Goal: Information Seeking & Learning: Learn about a topic

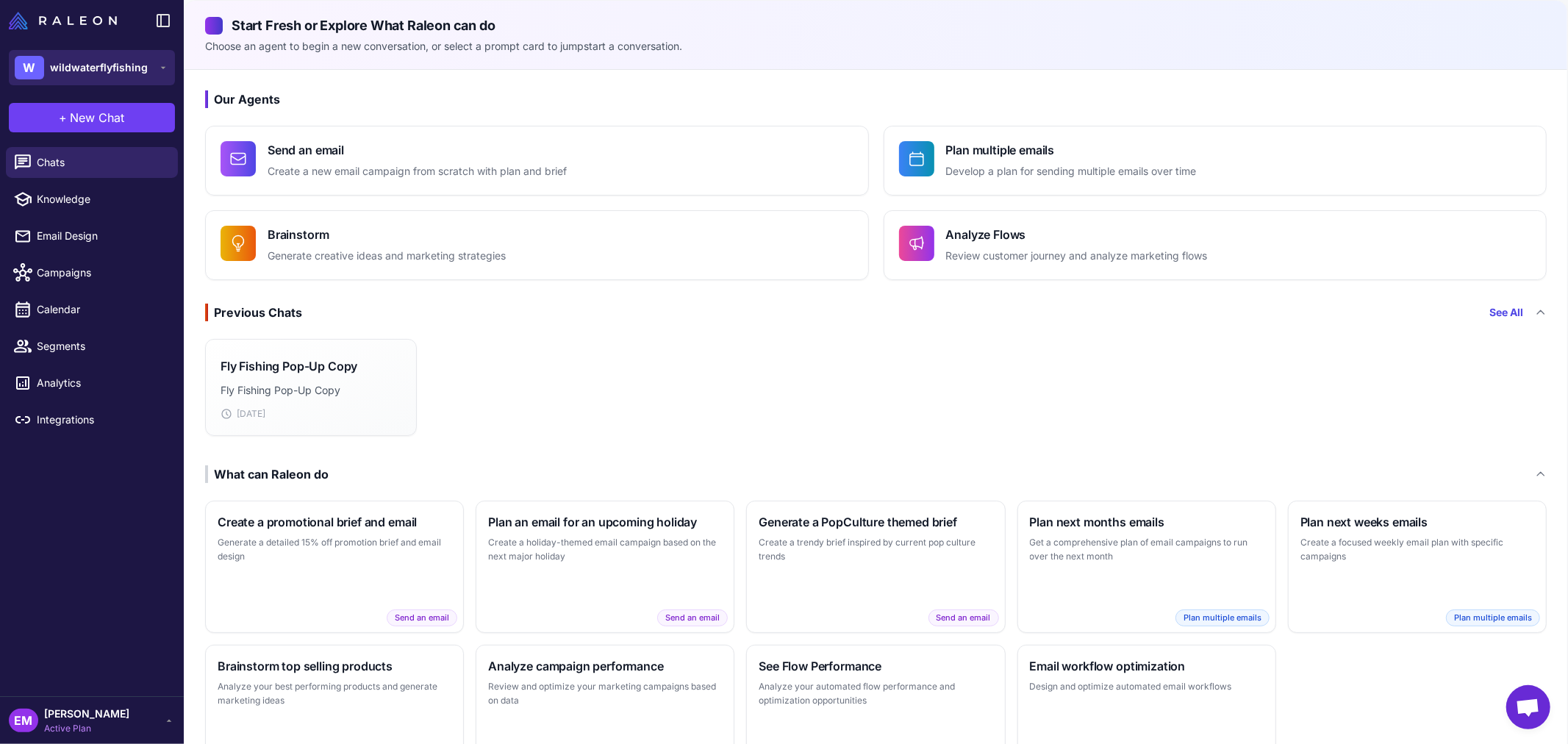
click at [105, 64] on span "wildwaterflyfishing" at bounding box center [99, 67] width 98 height 16
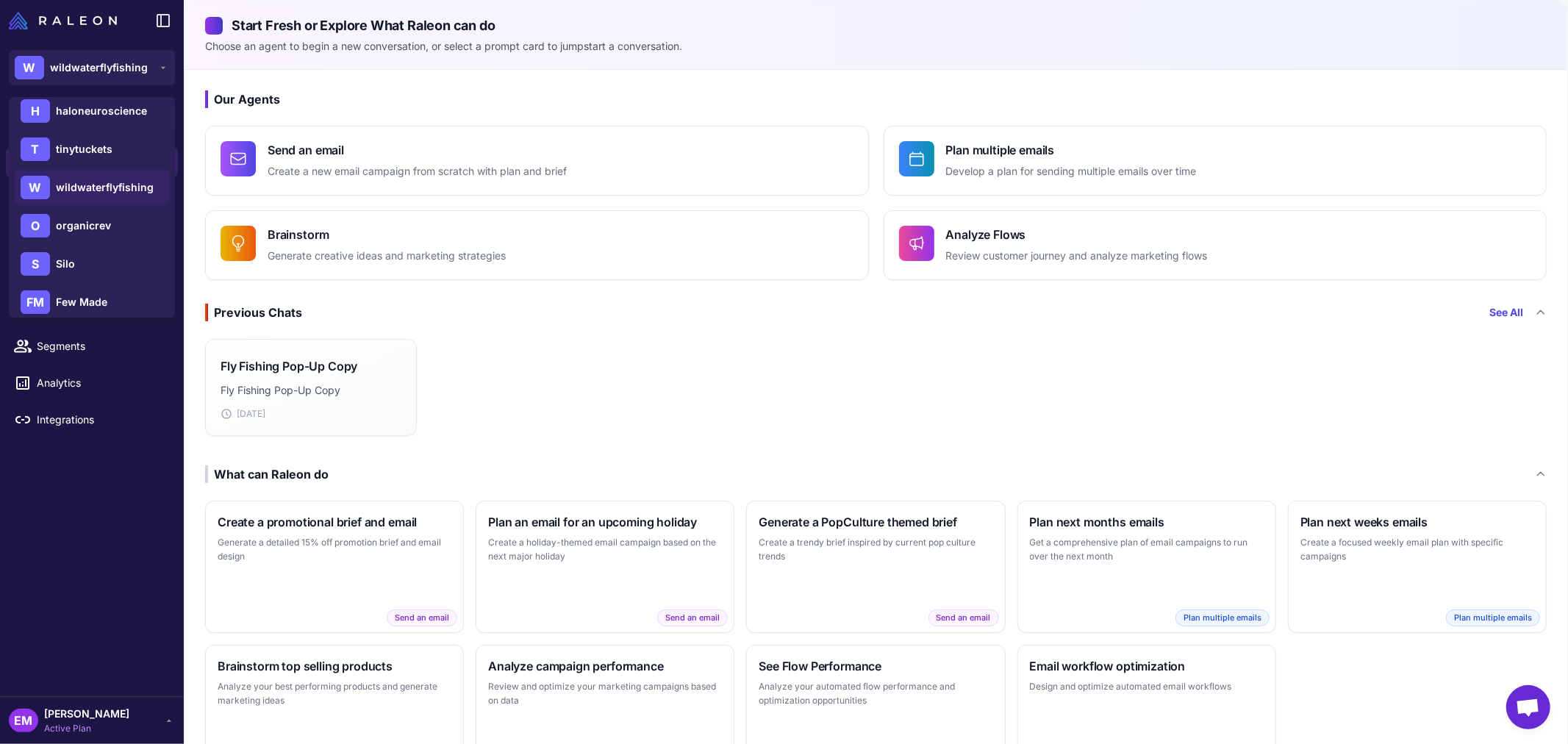
scroll to position [245, 0]
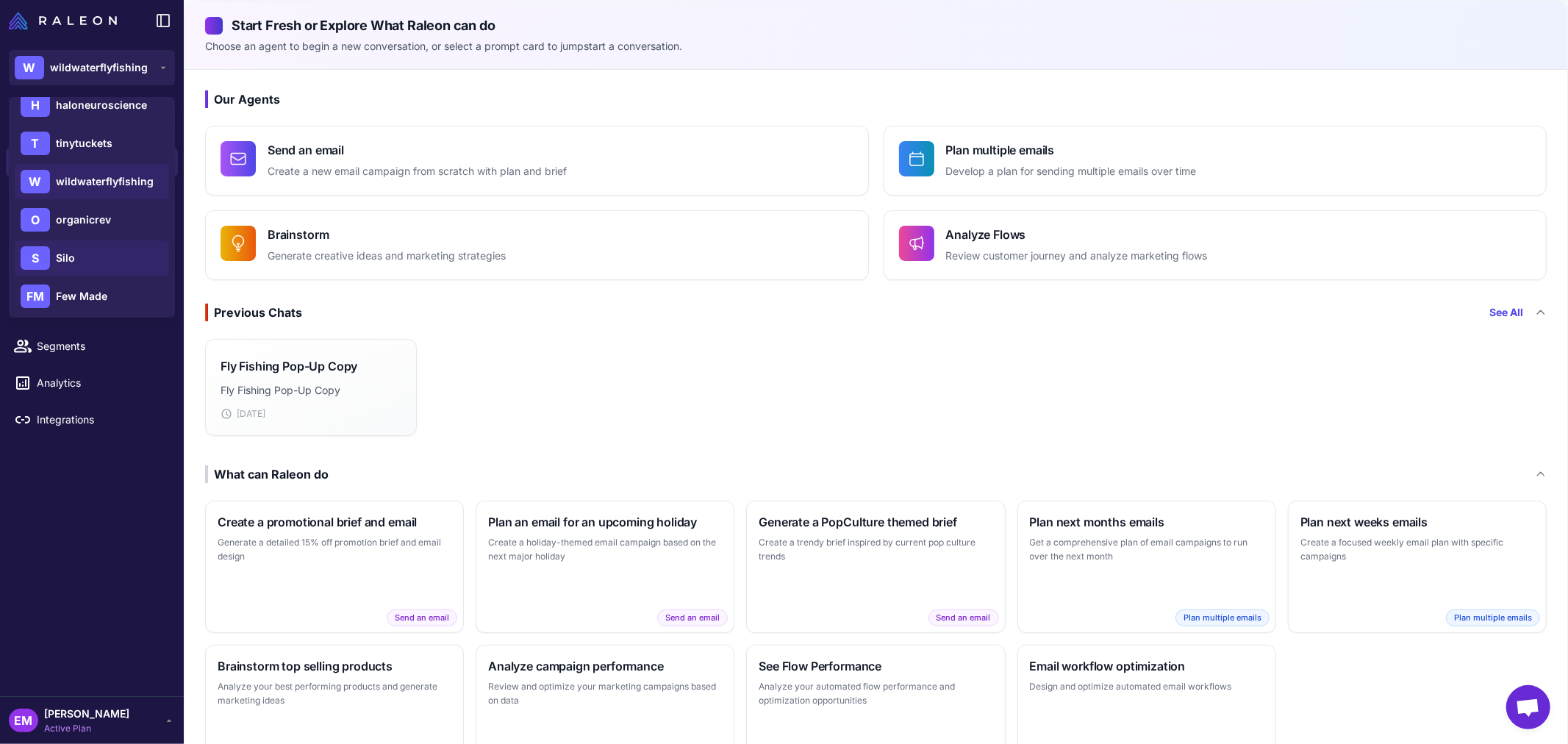
click at [92, 254] on div "S Silo" at bounding box center [92, 258] width 154 height 35
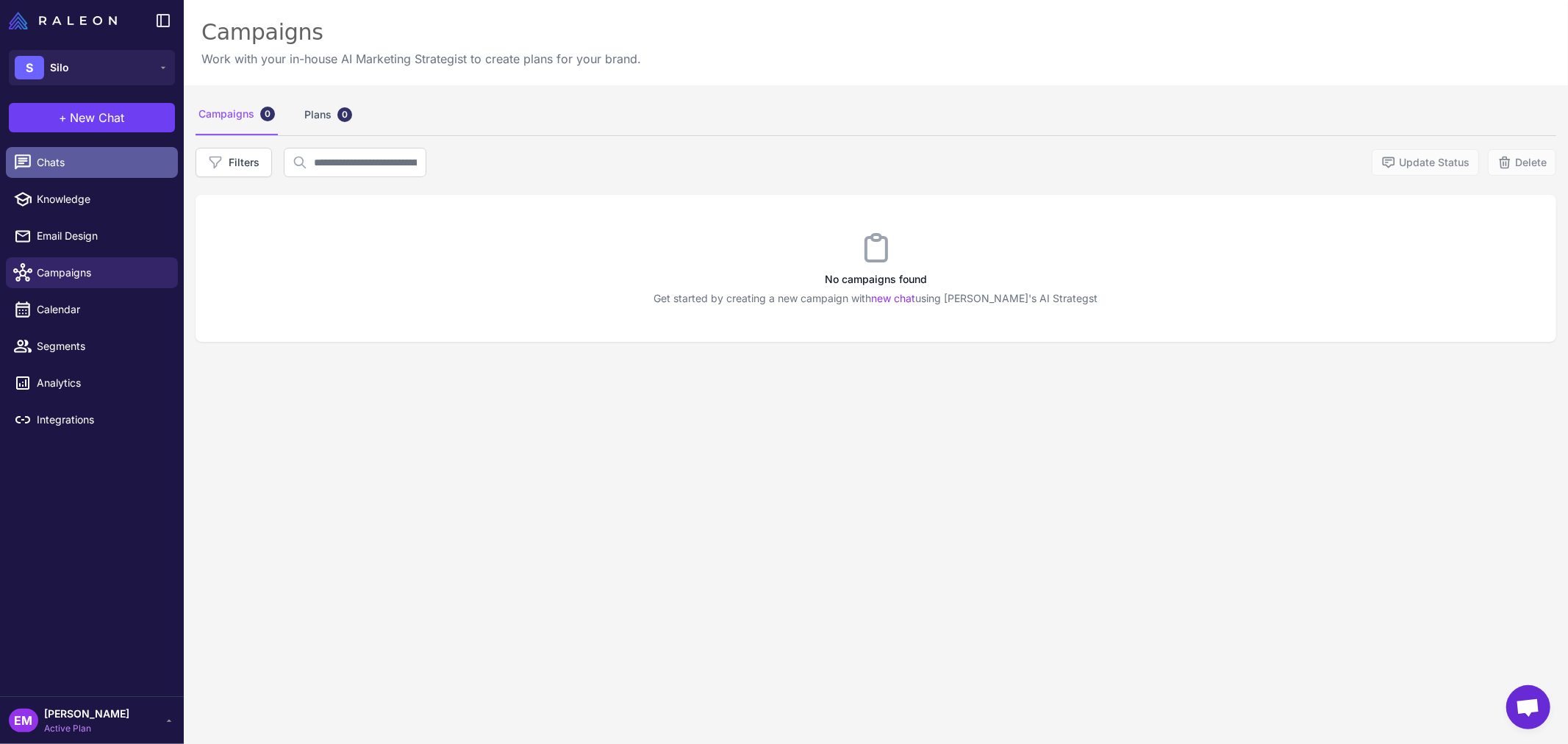
click at [82, 152] on link "Chats" at bounding box center [92, 162] width 172 height 31
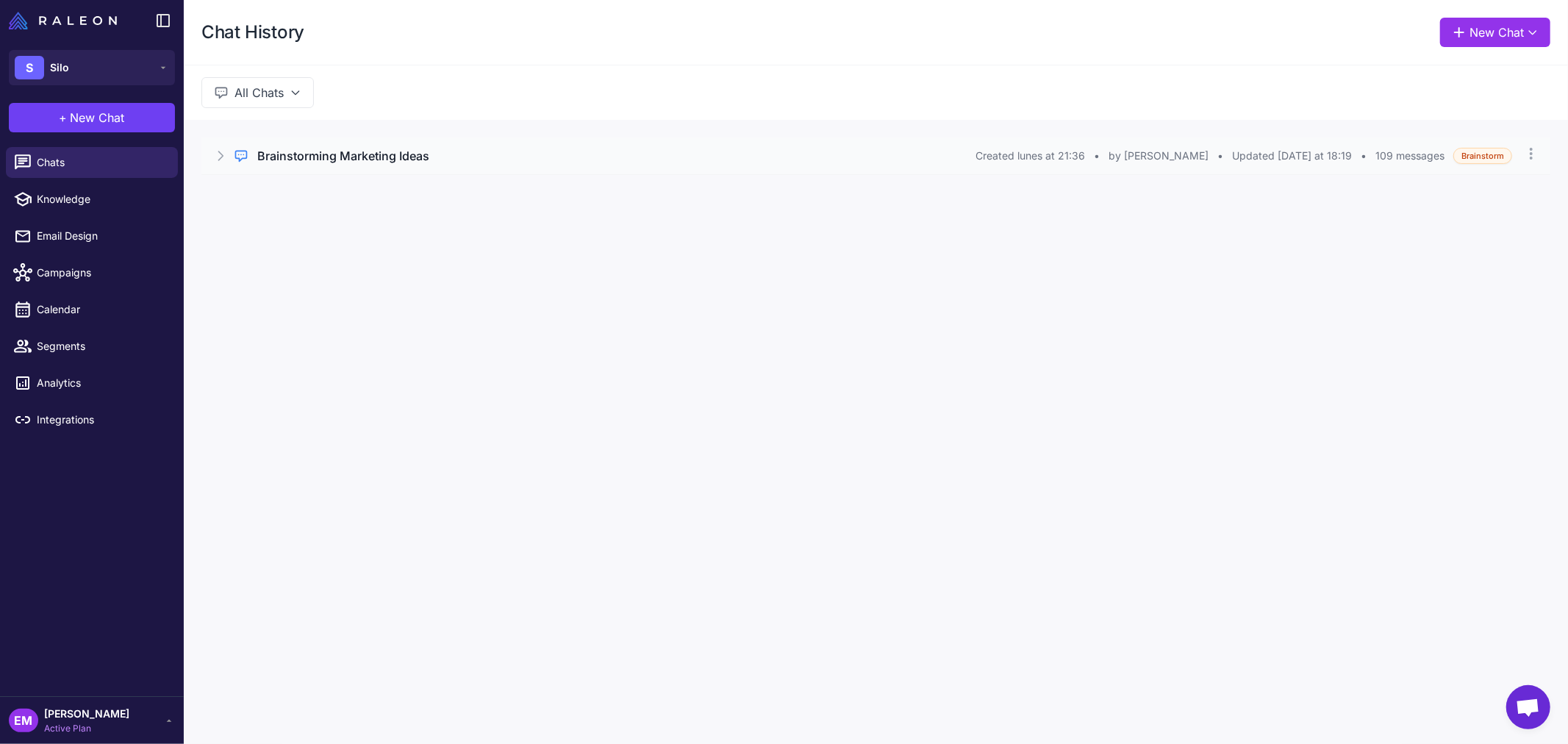
click at [552, 159] on div "Brainstorming Marketing Ideas" at bounding box center [616, 155] width 718 height 18
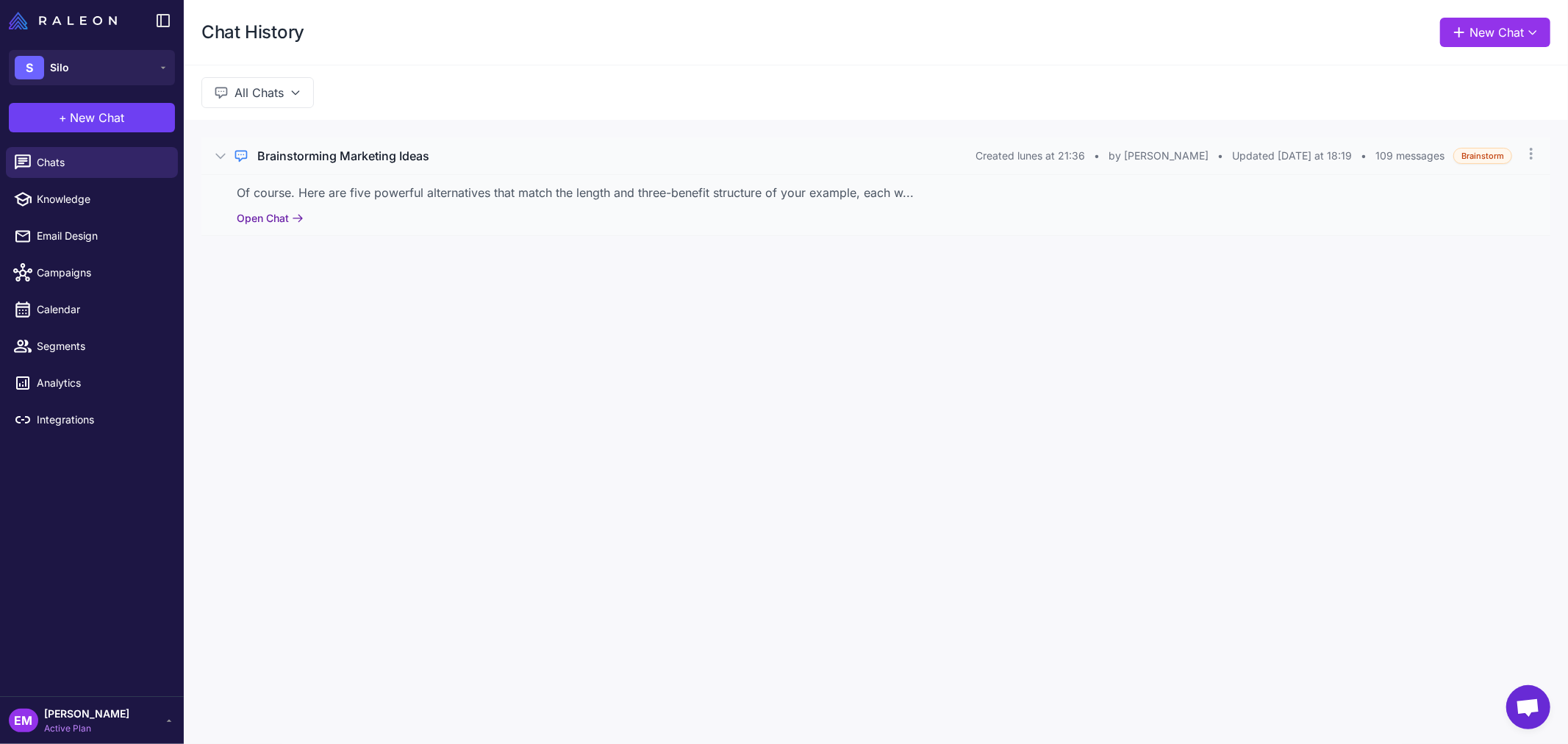
click at [282, 216] on button "Open Chat" at bounding box center [270, 217] width 67 height 16
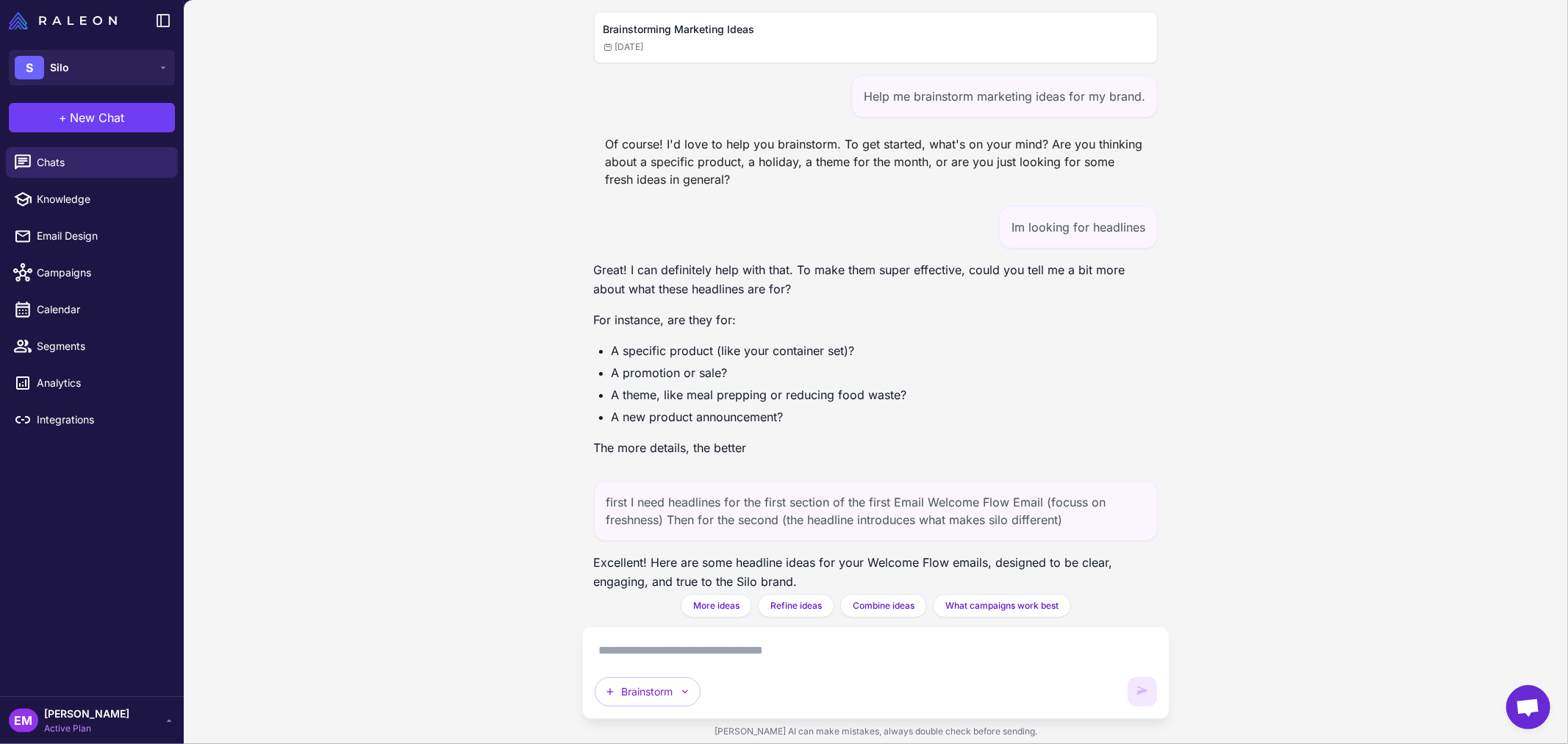
scroll to position [46477, 0]
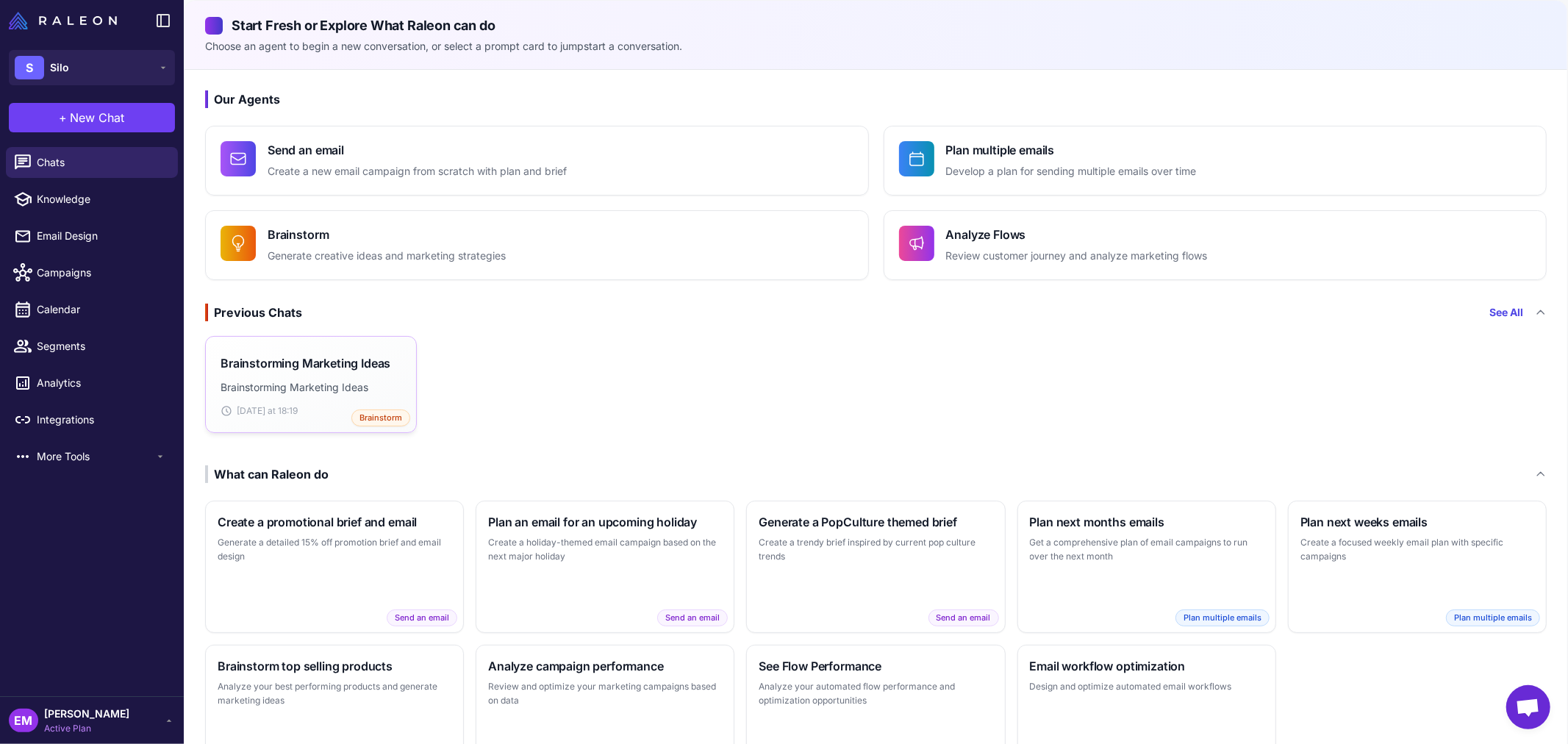
click at [296, 378] on div "Brainstorming Marketing Ideas Brainstorming Marketing Ideas Today at 18:19 Brai…" at bounding box center [310, 384] width 180 height 66
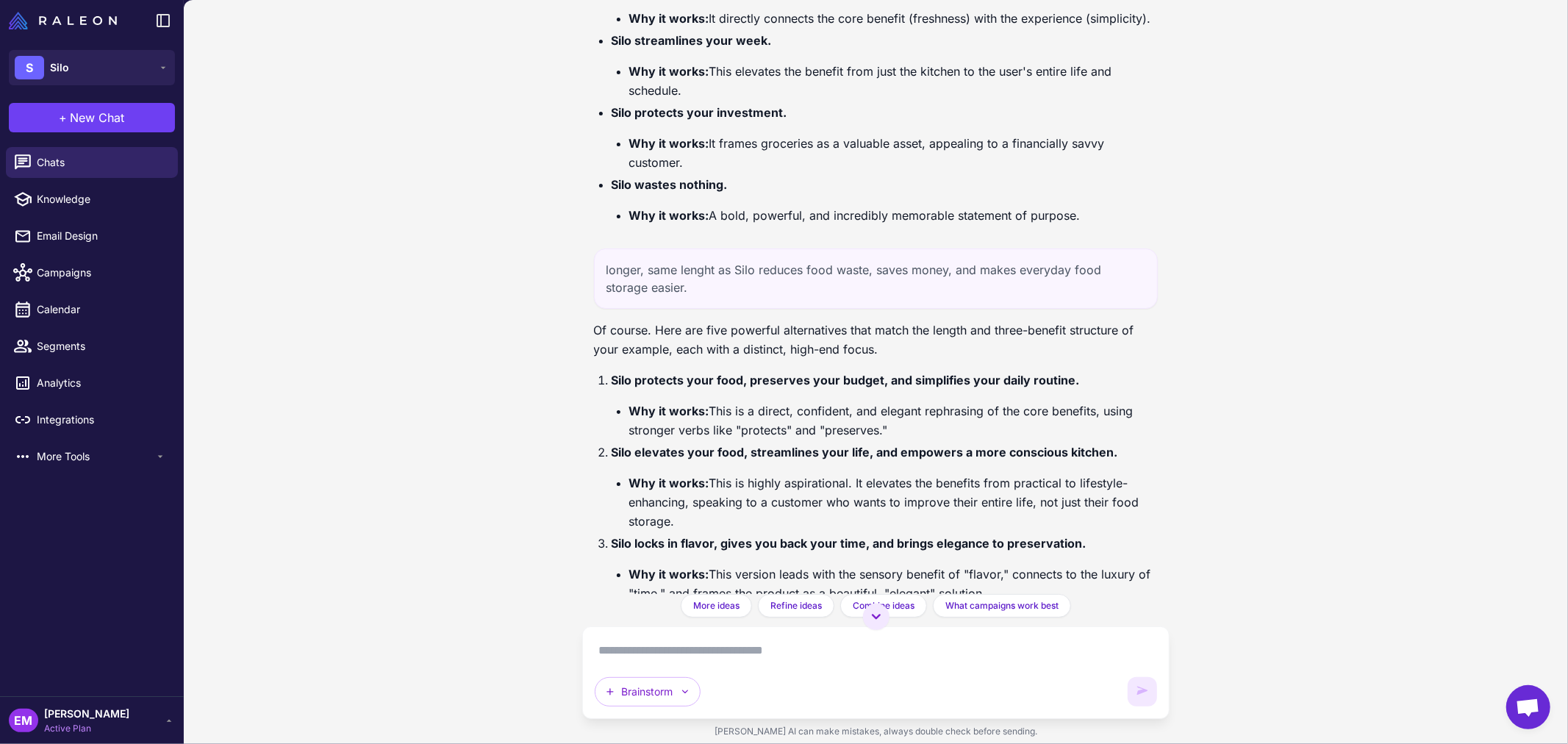
scroll to position [46150, 0]
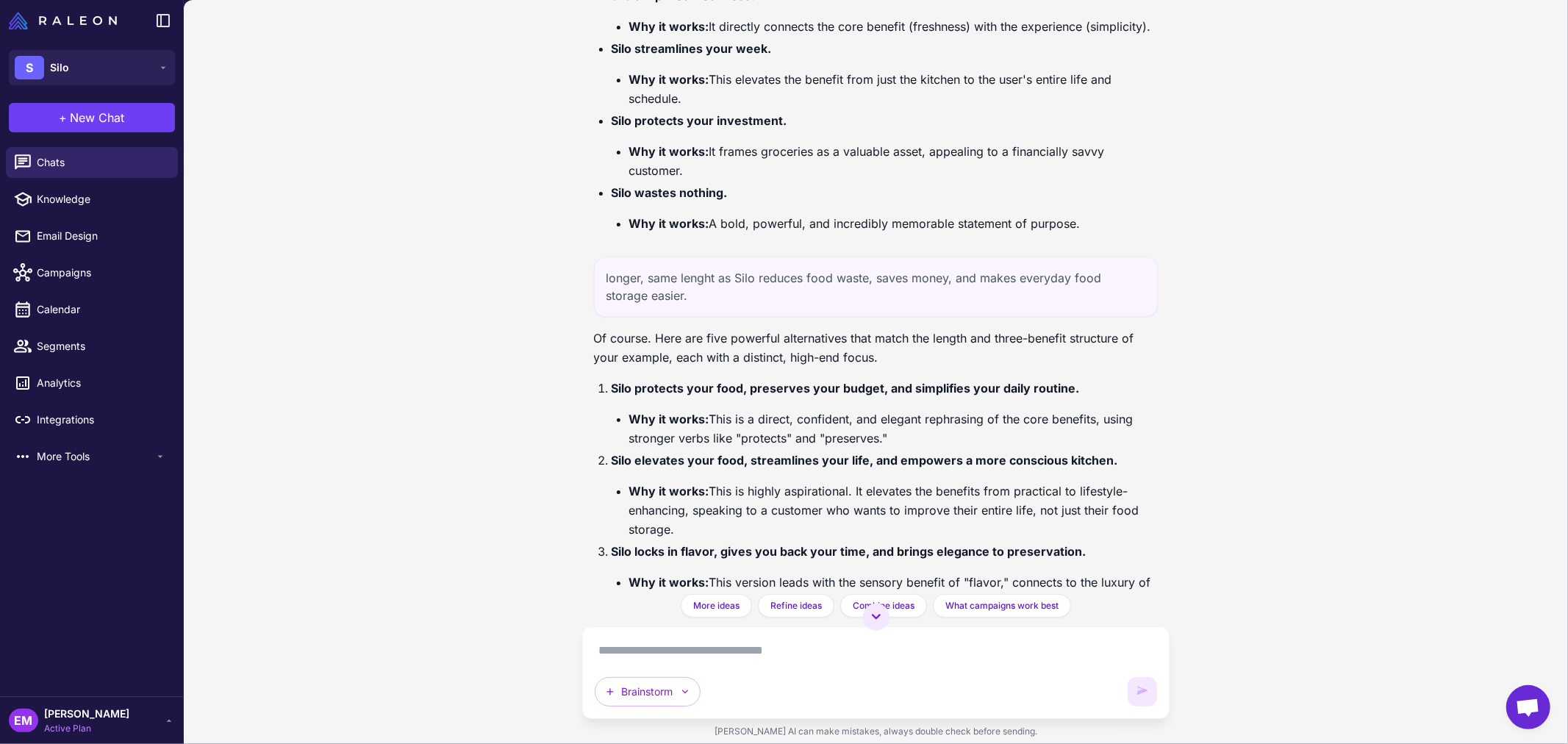
click at [765, 316] on div "longer, same lenght as Silo reduces food waste, saves money, and makes everyday…" at bounding box center [876, 286] width 564 height 60
click at [80, 61] on button "S Silo" at bounding box center [93, 68] width 167 height 35
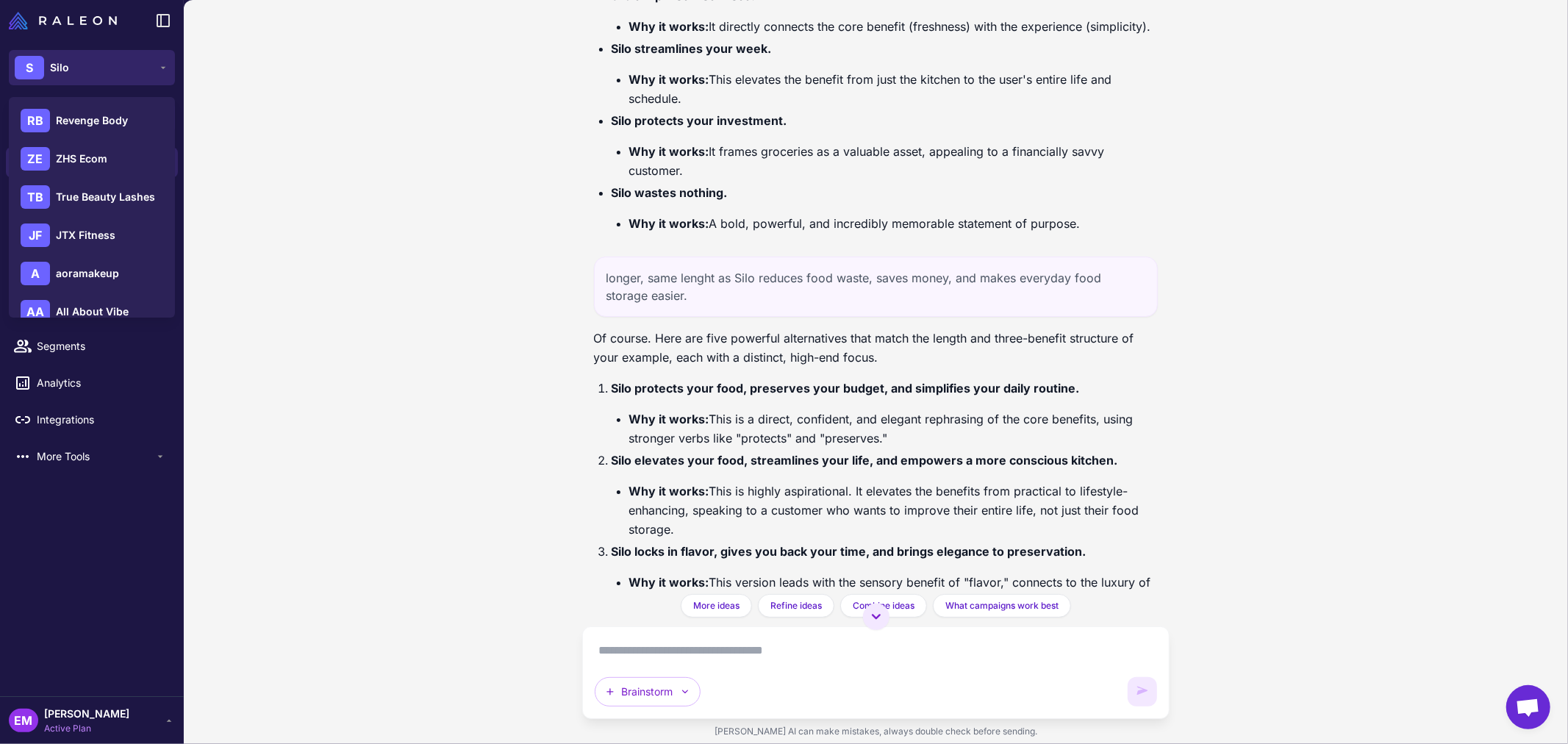
click at [80, 61] on button "S Silo" at bounding box center [93, 68] width 167 height 35
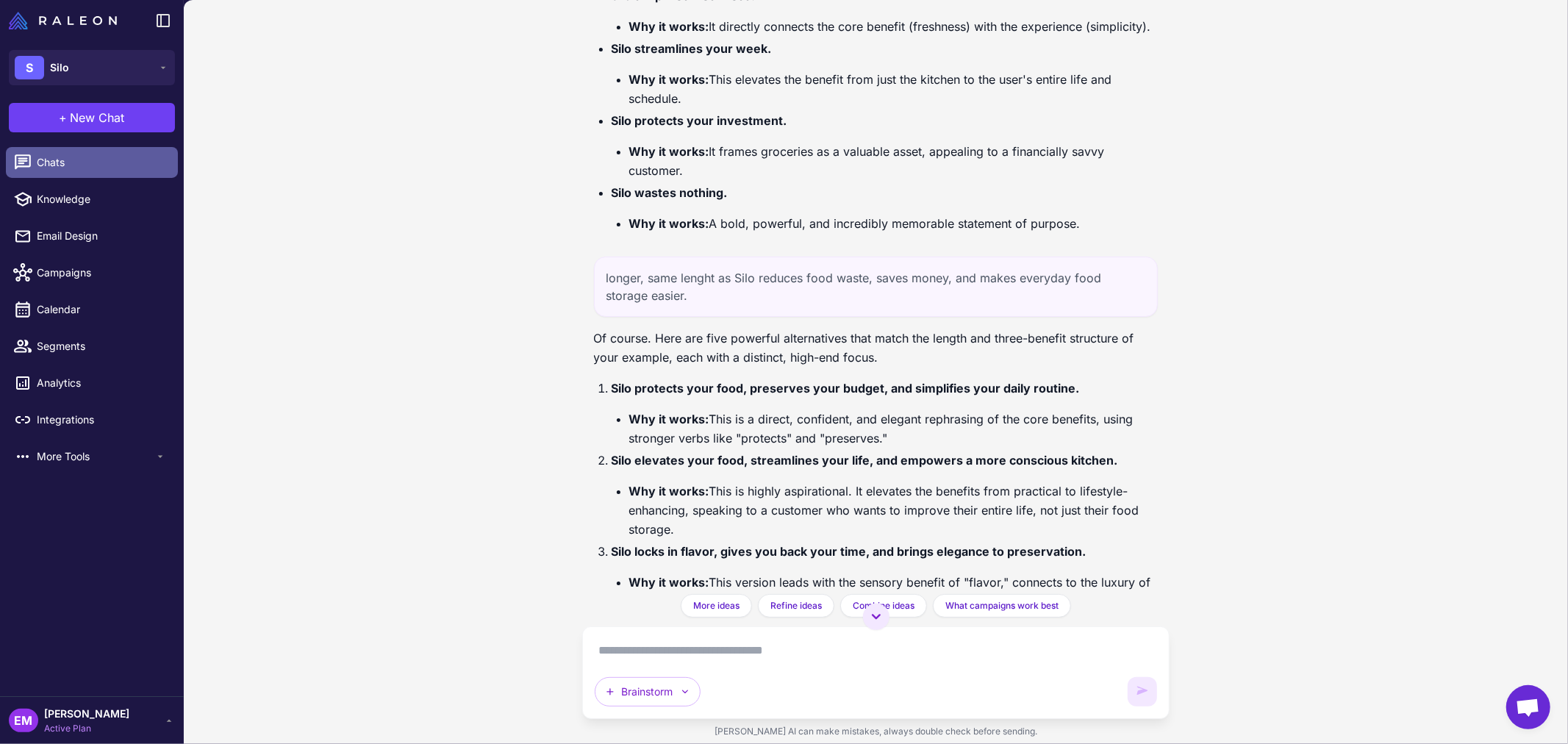
click at [72, 162] on span "Chats" at bounding box center [102, 162] width 130 height 16
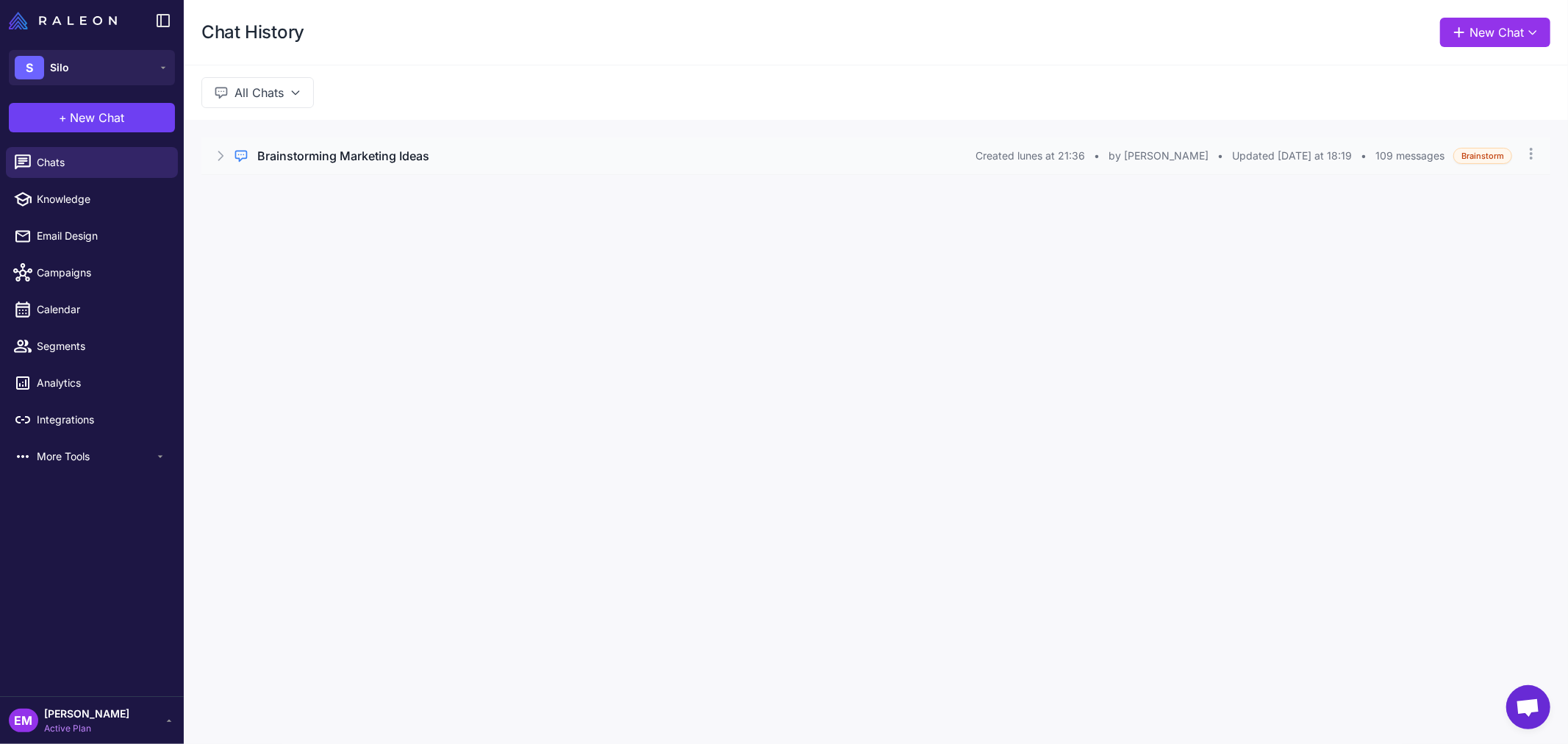
click at [476, 163] on div "Brainstorming Marketing Ideas" at bounding box center [616, 155] width 718 height 18
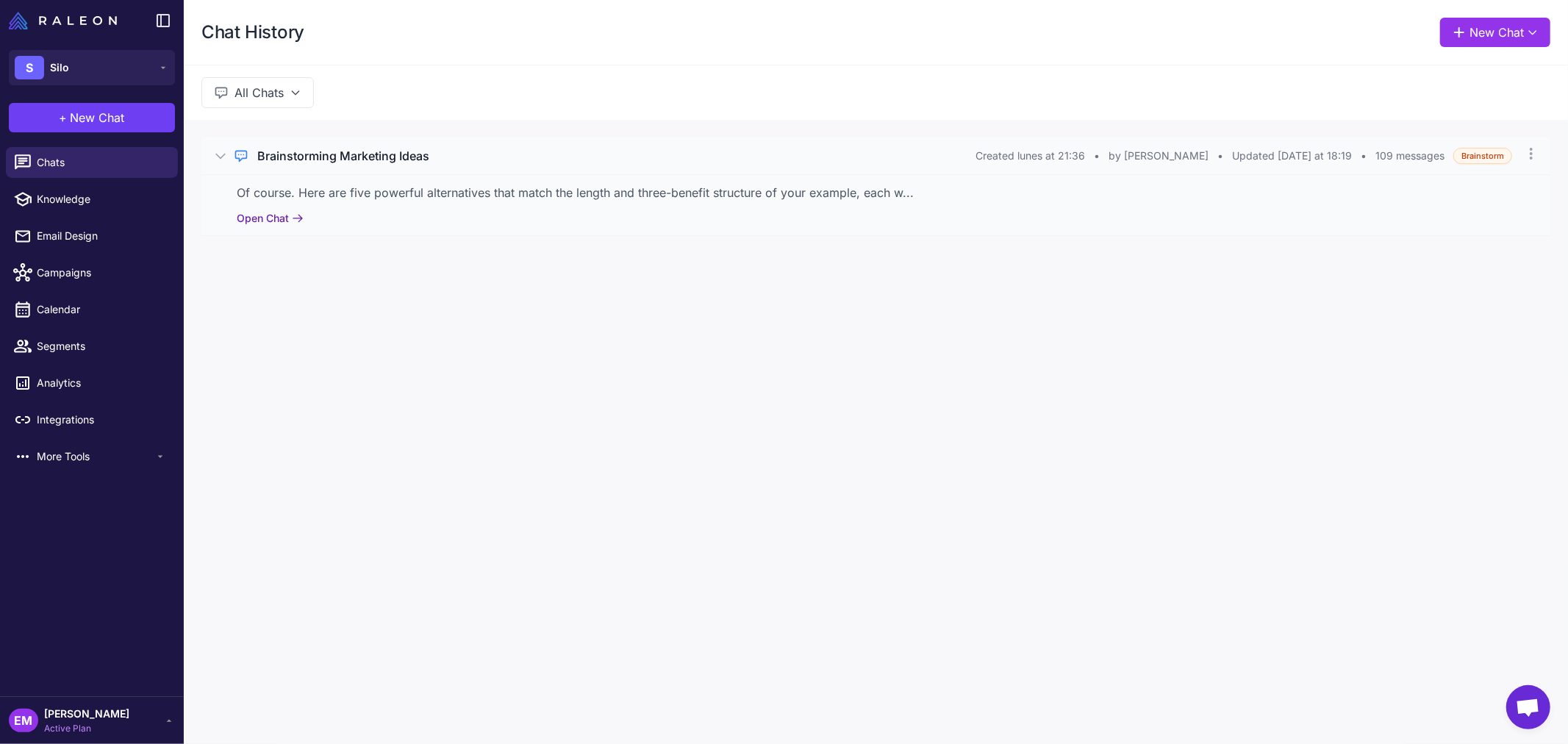
click at [260, 217] on button "Open Chat" at bounding box center [270, 217] width 67 height 16
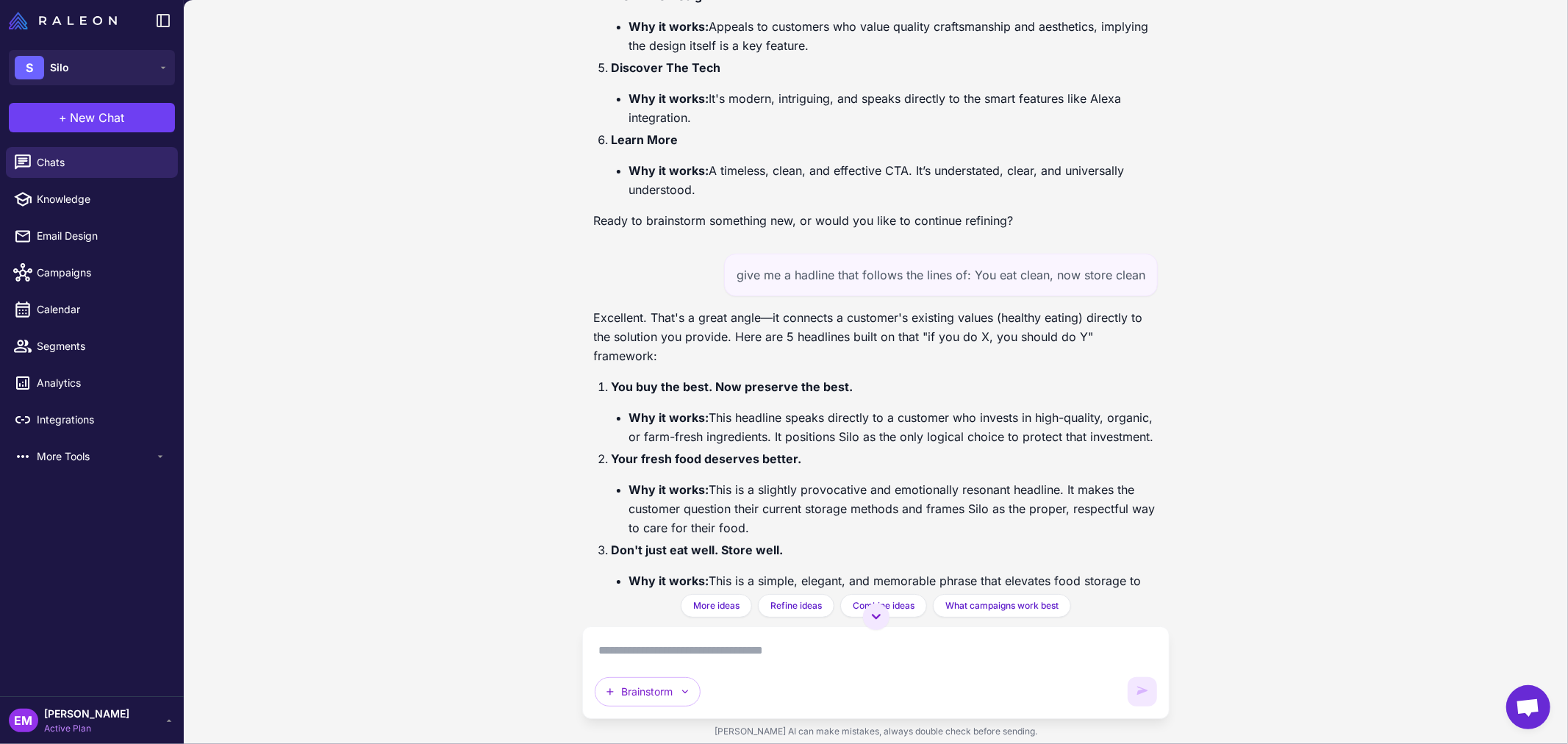
scroll to position [20476, 0]
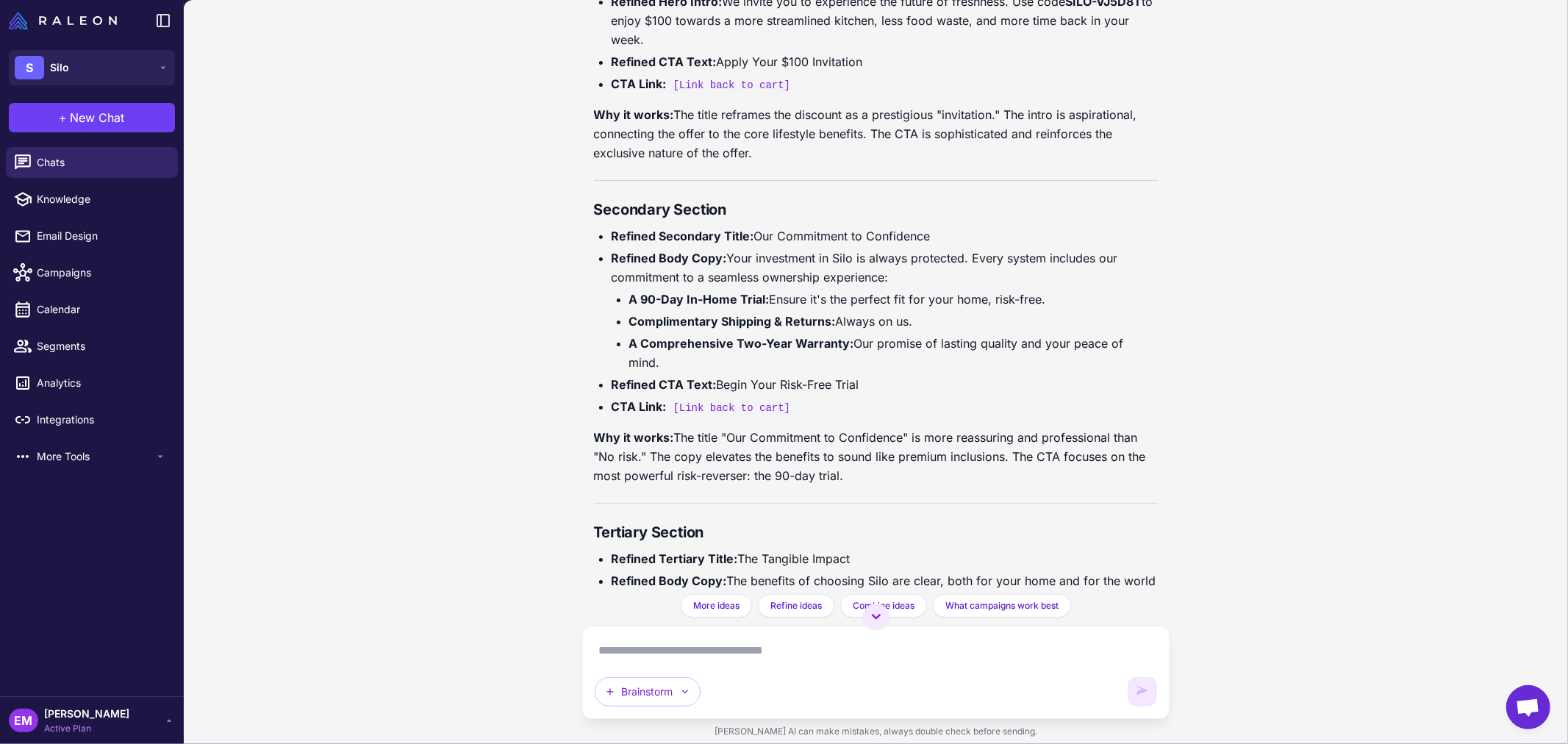
drag, startPoint x: 677, startPoint y: 497, endPoint x: 1009, endPoint y: 531, distance: 333.7
click at [1009, 485] on p "Why it works: The title "Our Commitment to Confidence" is more reassuring and p…" at bounding box center [876, 456] width 564 height 57
click at [1048, 485] on p "Why it works: The title "Our Commitment to Confidence" is more reassuring and p…" at bounding box center [876, 456] width 564 height 57
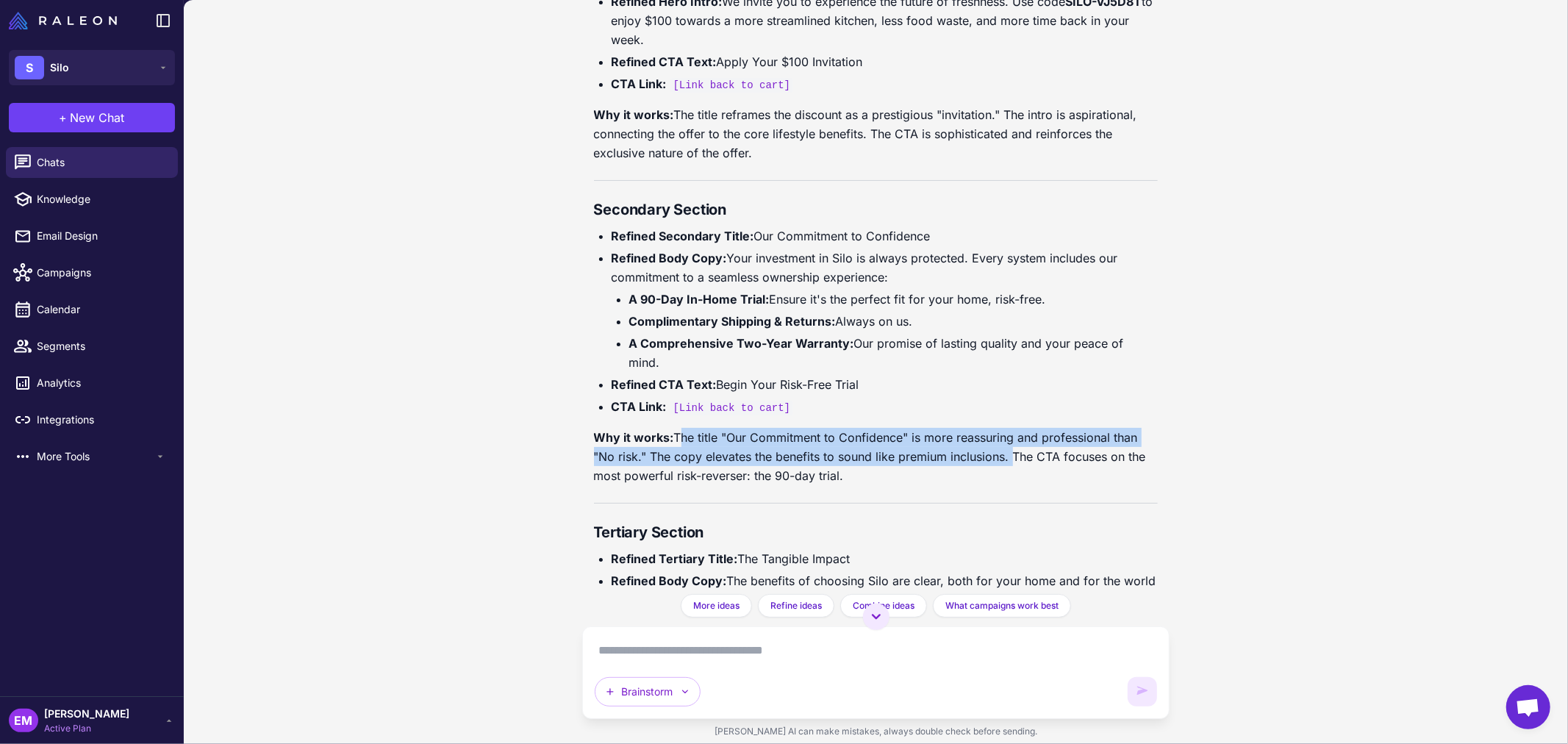
drag, startPoint x: 1005, startPoint y: 520, endPoint x: 676, endPoint y: 499, distance: 329.7
click at [676, 485] on p "Why it works: The title "Our Commitment to Confidence" is more reassuring and p…" at bounding box center [876, 456] width 564 height 57
copy p "The title "Our Commitment to Confidence" is more reassuring and professional th…"
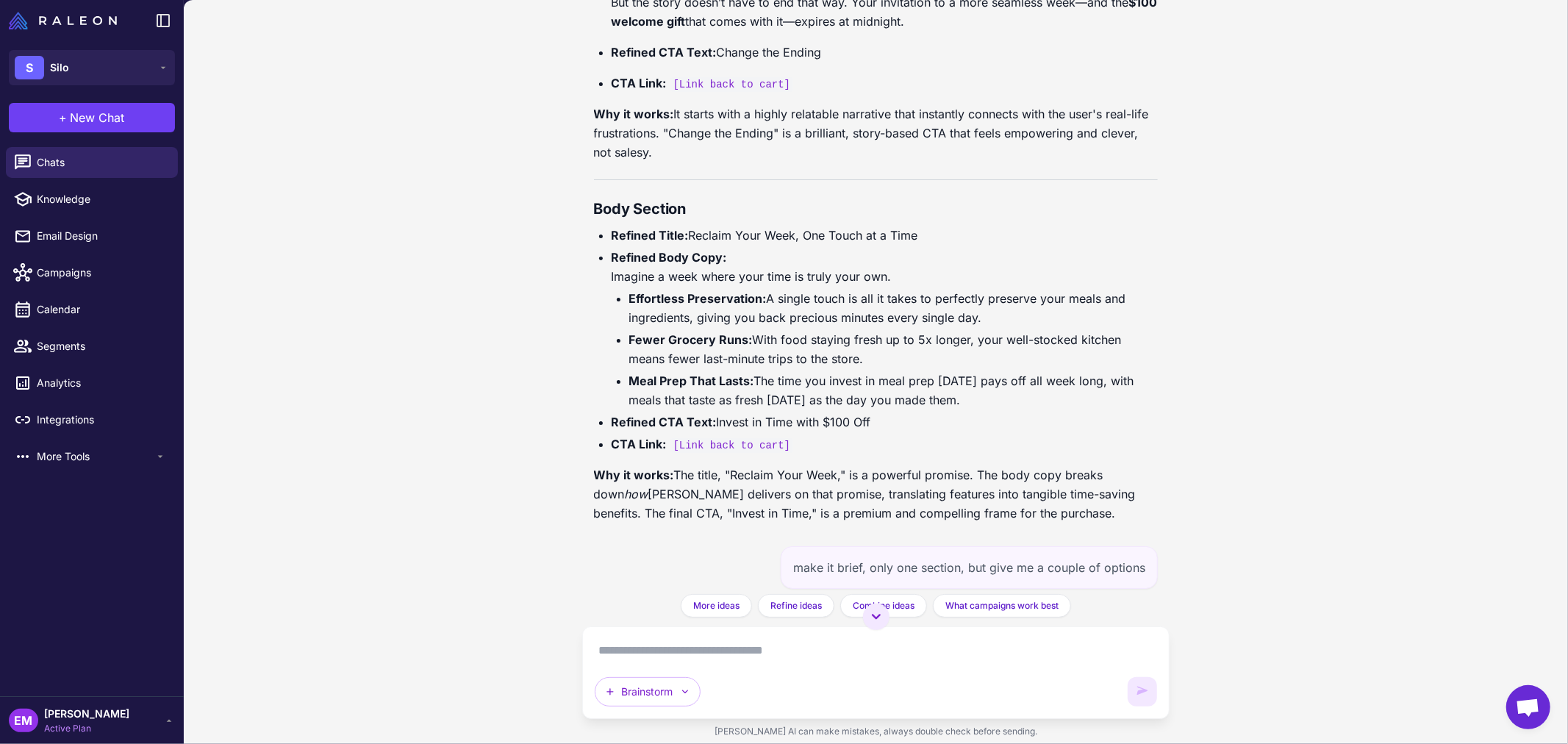
scroll to position [887, 0]
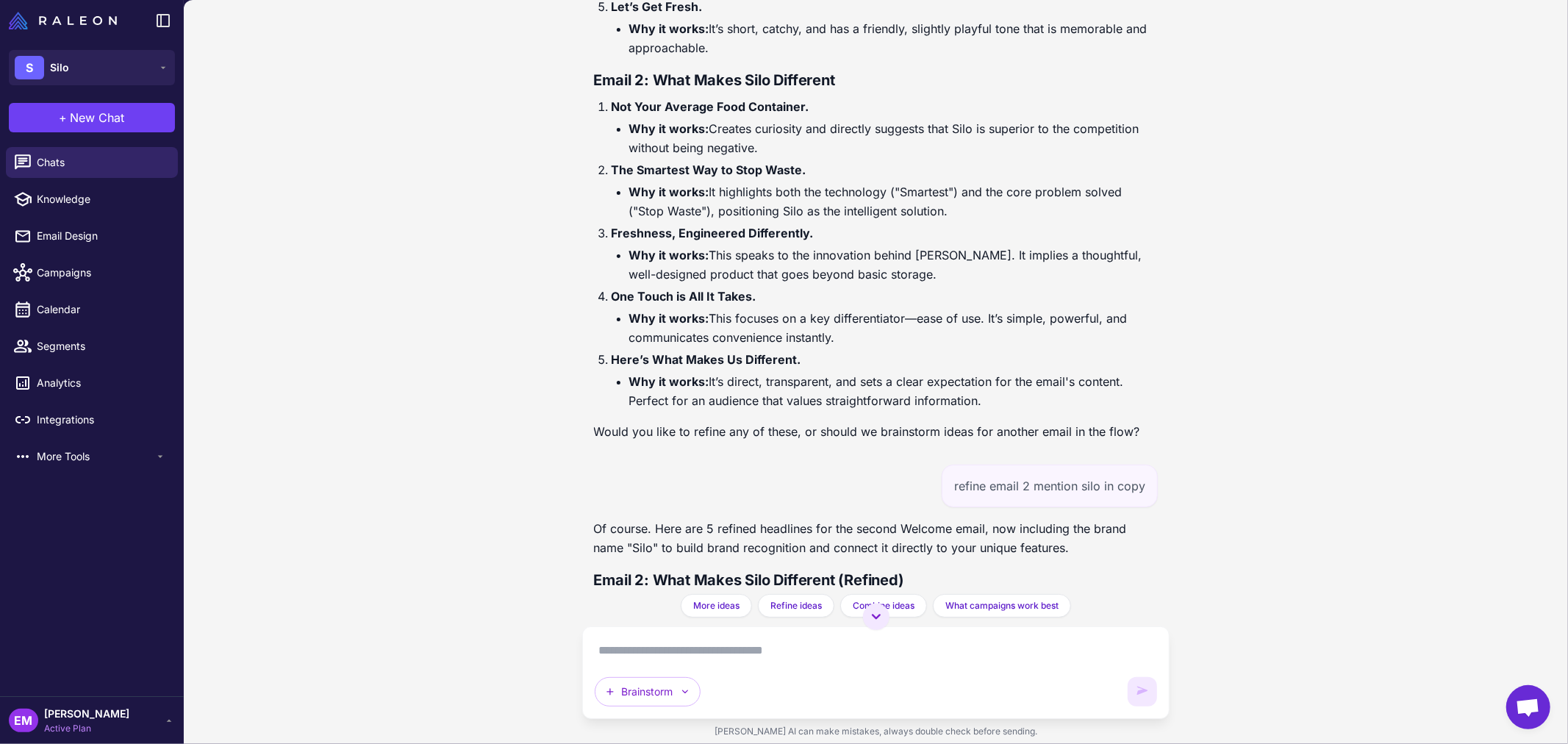
drag, startPoint x: 846, startPoint y: 335, endPoint x: 710, endPoint y: 319, distance: 136.9
click at [710, 319] on li "Why it works: This focuses on a key differentiator—ease of use. It’s simple, po…" at bounding box center [894, 328] width 529 height 38
drag, startPoint x: 710, startPoint y: 313, endPoint x: 983, endPoint y: 315, distance: 273.0
click at [983, 315] on li "Why it works: This focuses on a key differentiator—ease of use. It’s simple, po…" at bounding box center [894, 328] width 529 height 38
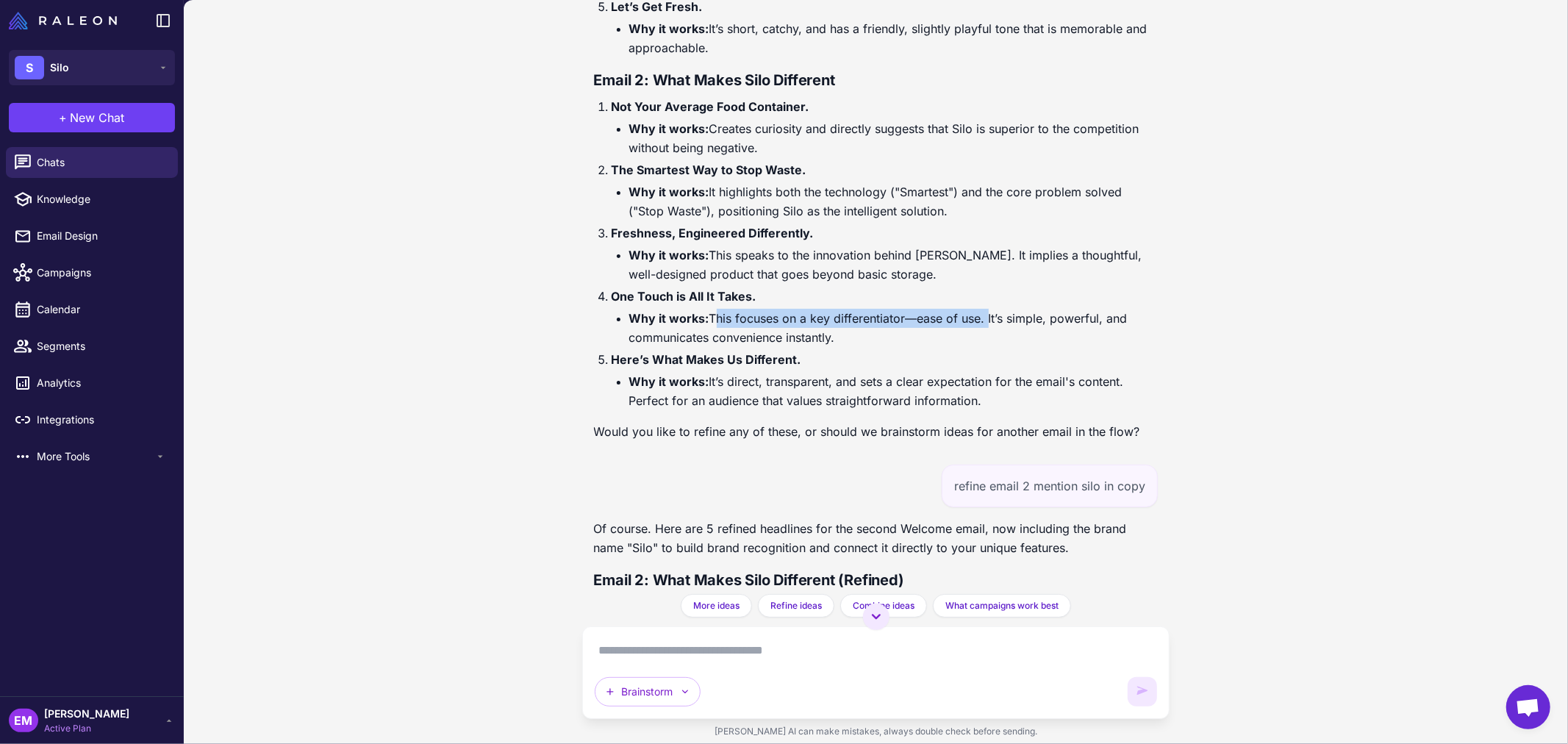
copy li "This focuses on a key differentiator—ease of use."
click at [804, 334] on li "Why it works: This focuses on a key differentiator—ease of use. It’s simple, po…" at bounding box center [894, 328] width 529 height 38
drag, startPoint x: 782, startPoint y: 337, endPoint x: 819, endPoint y: 329, distance: 37.9
click at [781, 332] on li "Why it works: This focuses on a key differentiator—ease of use. It’s simple, po…" at bounding box center [894, 328] width 529 height 38
drag, startPoint x: 846, startPoint y: 330, endPoint x: 714, endPoint y: 309, distance: 133.7
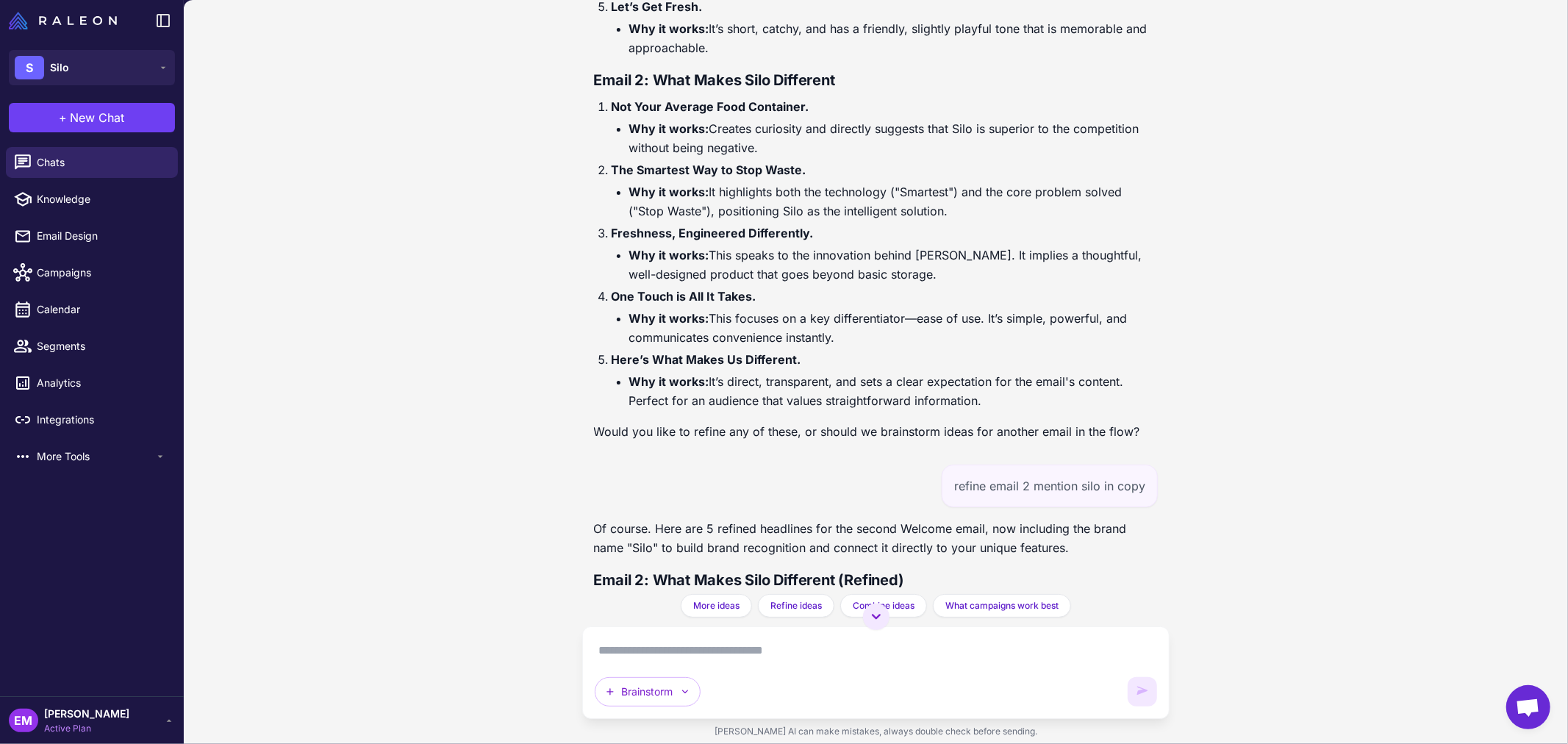
click at [714, 309] on li "Why it works: This focuses on a key differentiator—ease of use. It’s simple, po…" at bounding box center [894, 328] width 529 height 38
copy li "This focuses on a key differentiator—ease of use. It’s simple, powerful, and co…"
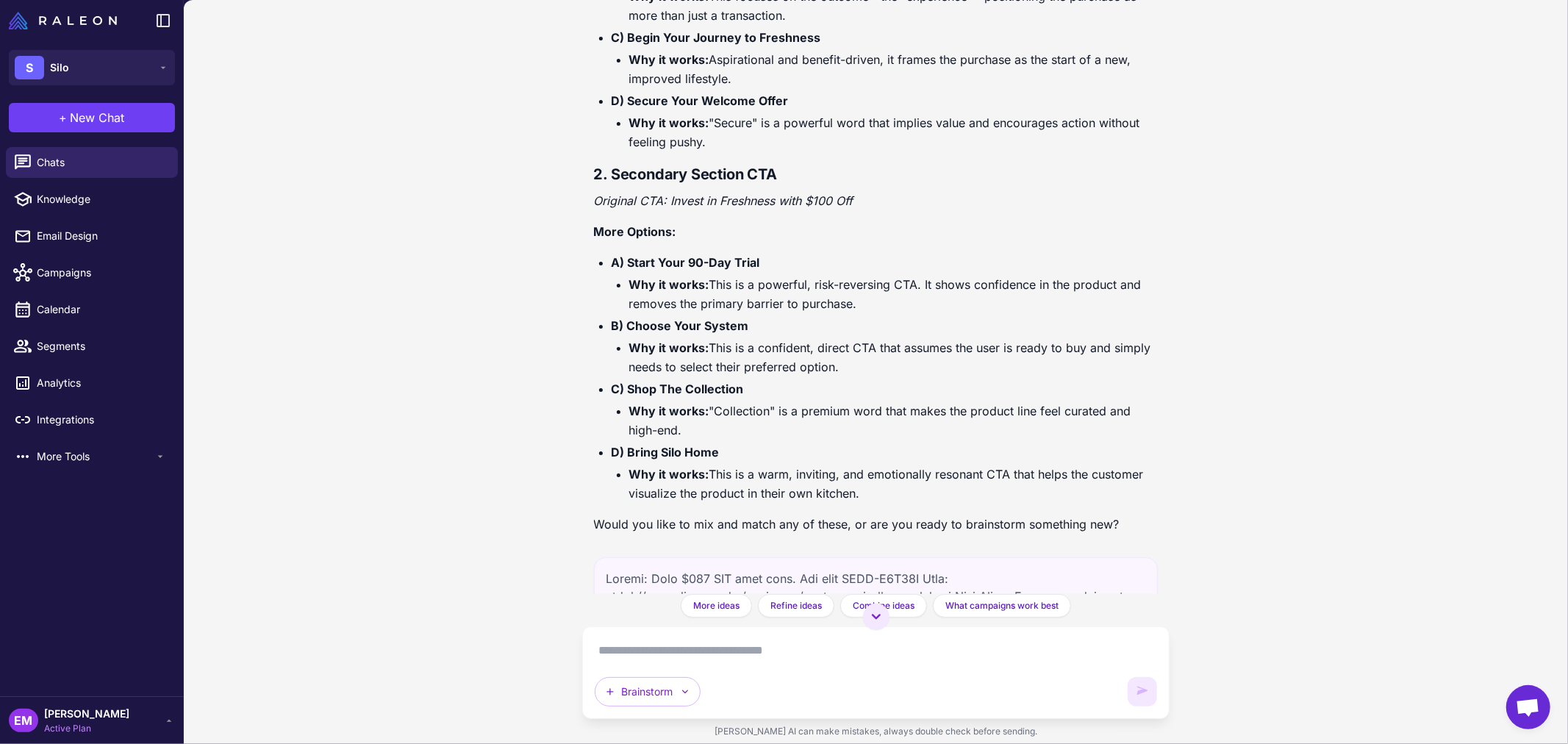
scroll to position [45456, 0]
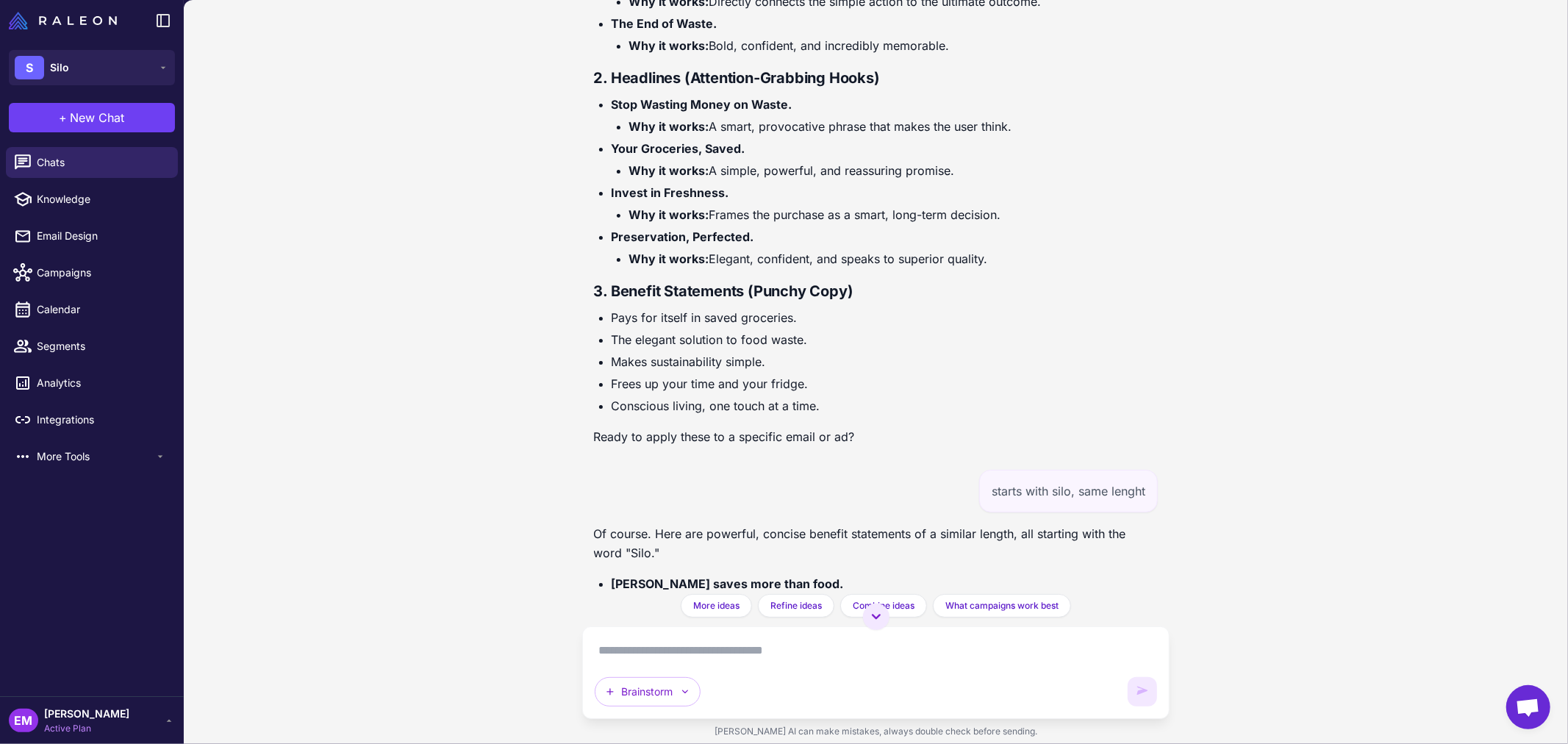
drag, startPoint x: 710, startPoint y: 316, endPoint x: 1024, endPoint y: 316, distance: 314.0
click at [1024, 224] on li "Why it works: Frames the purchase as a smart, long-term decision." at bounding box center [894, 215] width 529 height 19
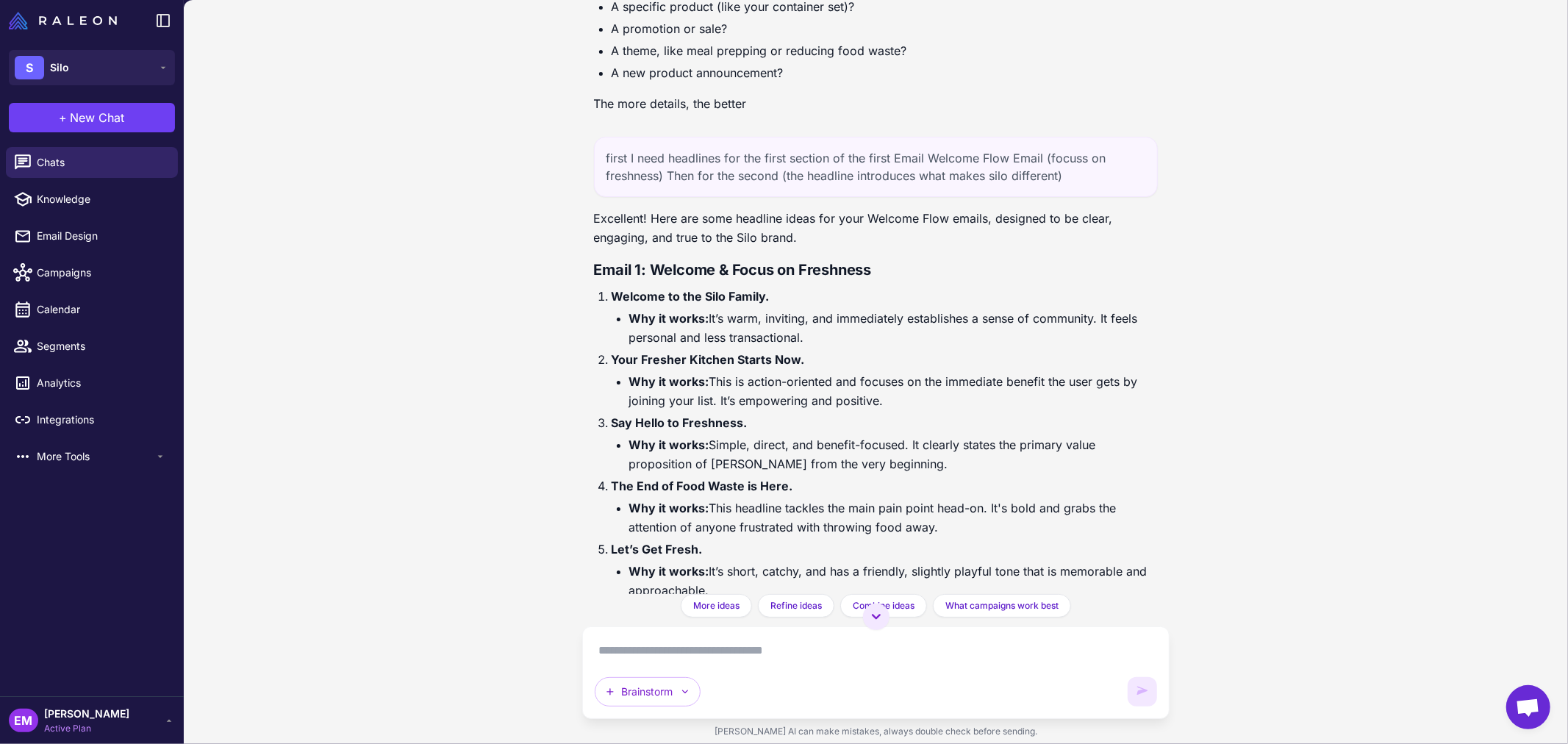
scroll to position [369, 0]
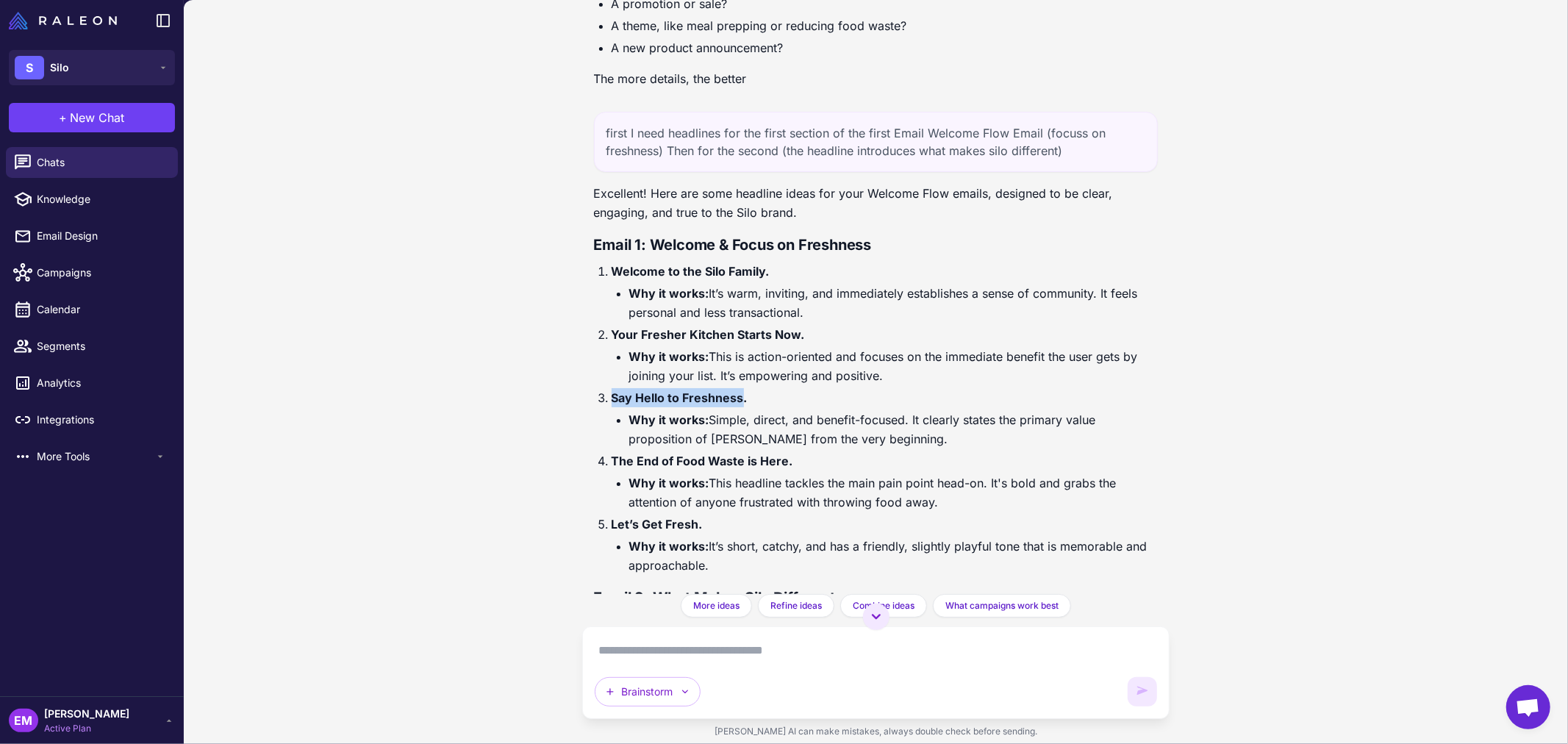
drag, startPoint x: 607, startPoint y: 391, endPoint x: 740, endPoint y: 399, distance: 133.2
click at [740, 399] on li "Say Hello to Freshness. Why it works: Simple, direct, and benefit-focused. It c…" at bounding box center [884, 417] width 547 height 60
copy strong "Say Hello to Freshness"
drag, startPoint x: 637, startPoint y: 462, endPoint x: 766, endPoint y: 463, distance: 129.0
click at [766, 463] on strong "The End of Food Waste is Here." at bounding box center [702, 461] width 181 height 15
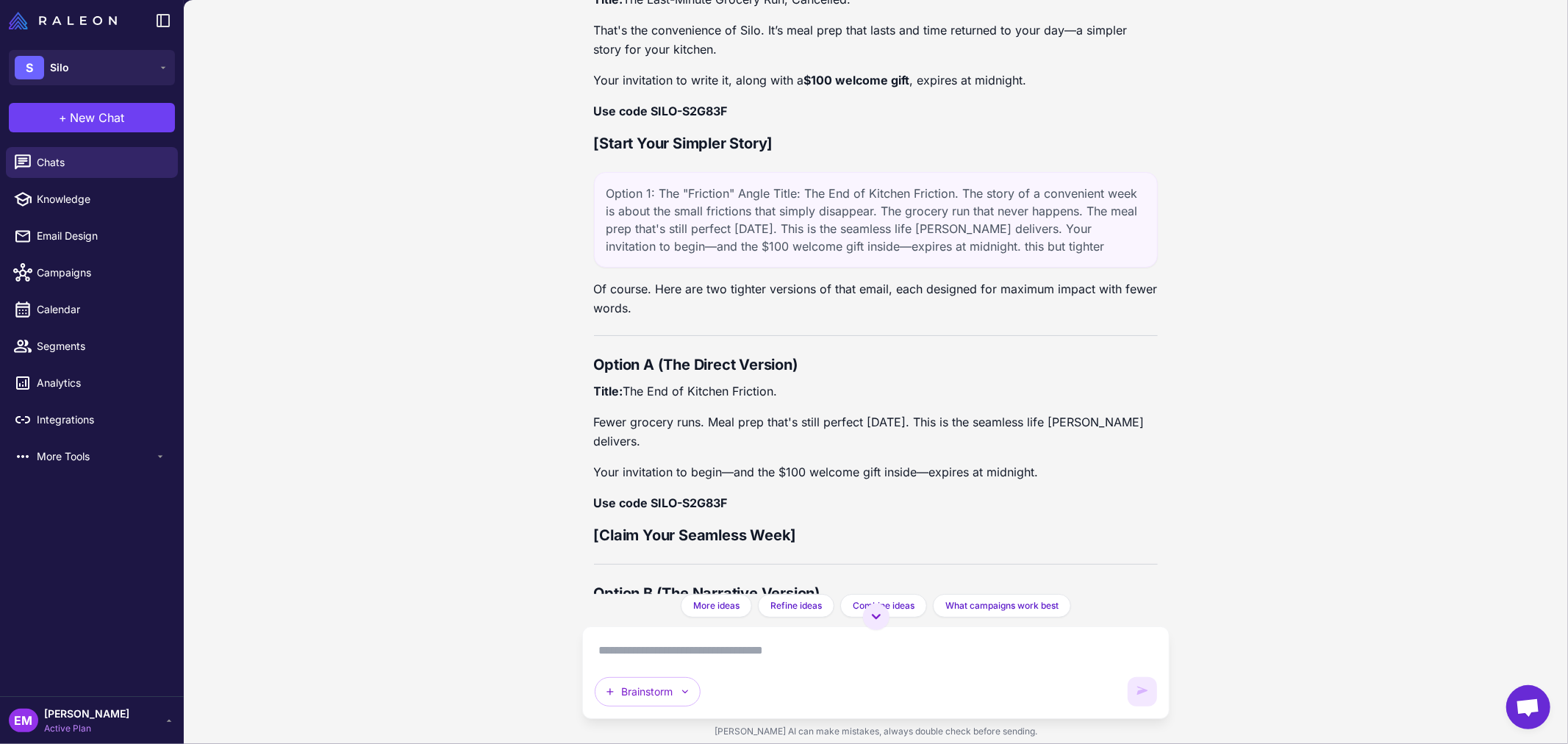
scroll to position [36917, 0]
